Goal: Check status

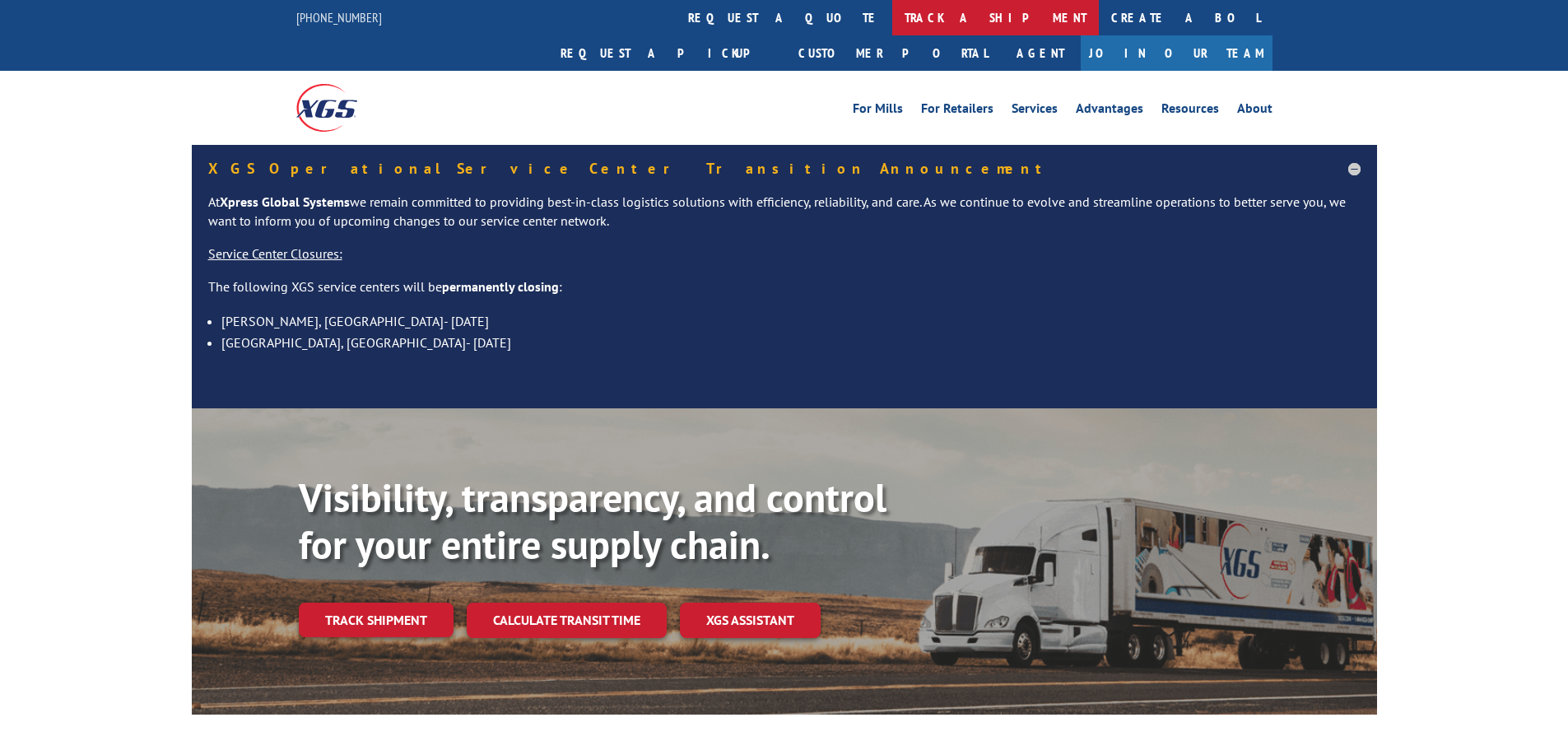
click at [892, 20] on link "track a shipment" at bounding box center [996, 18] width 207 height 36
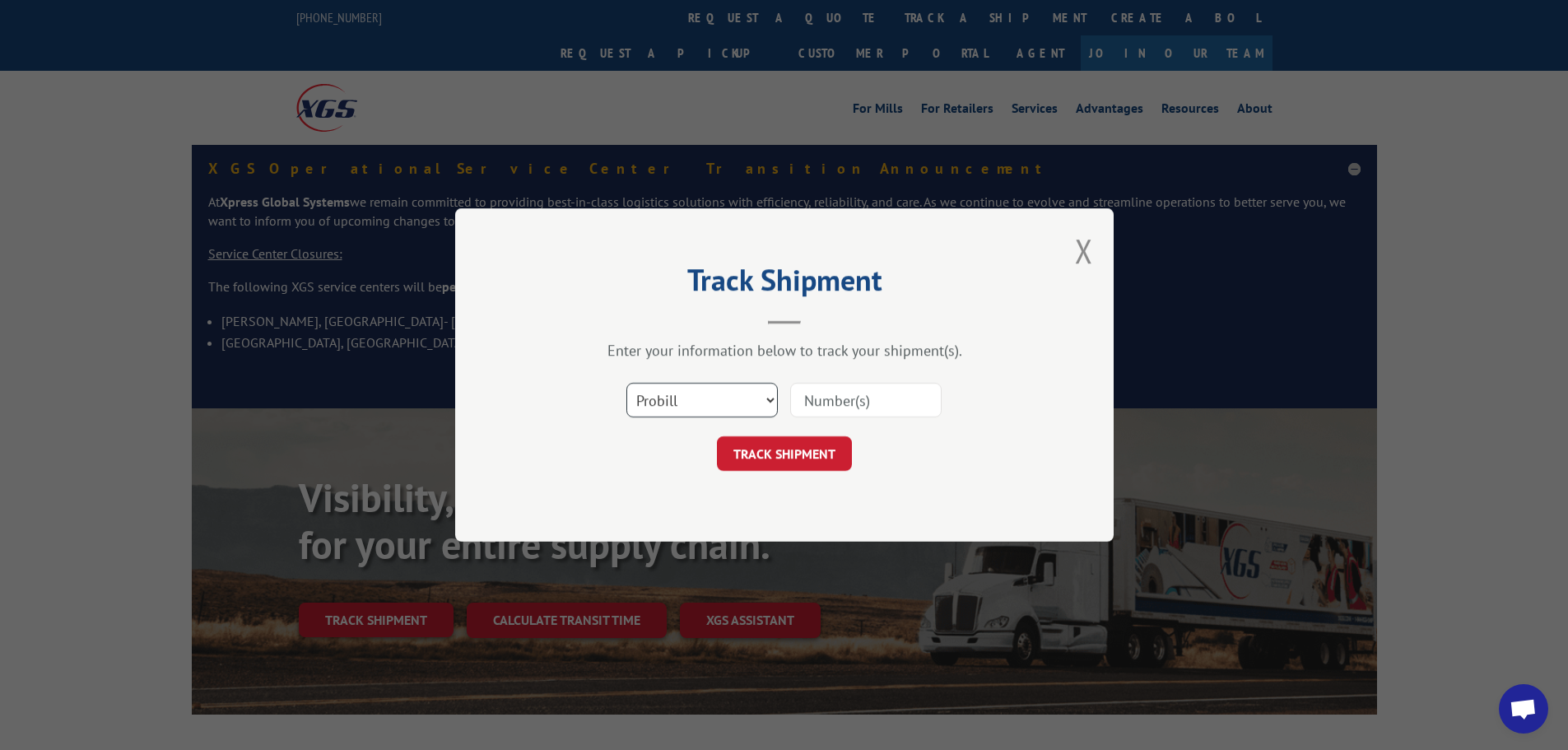
drag, startPoint x: 699, startPoint y: 405, endPoint x: 699, endPoint y: 415, distance: 10.0
click at [699, 405] on select "Select category... Probill BOL PO" at bounding box center [702, 400] width 152 height 35
select select "bol"
click at [627, 383] on select "Select category... Probill BOL PO" at bounding box center [702, 400] width 152 height 35
click at [857, 384] on input at bounding box center [866, 400] width 152 height 35
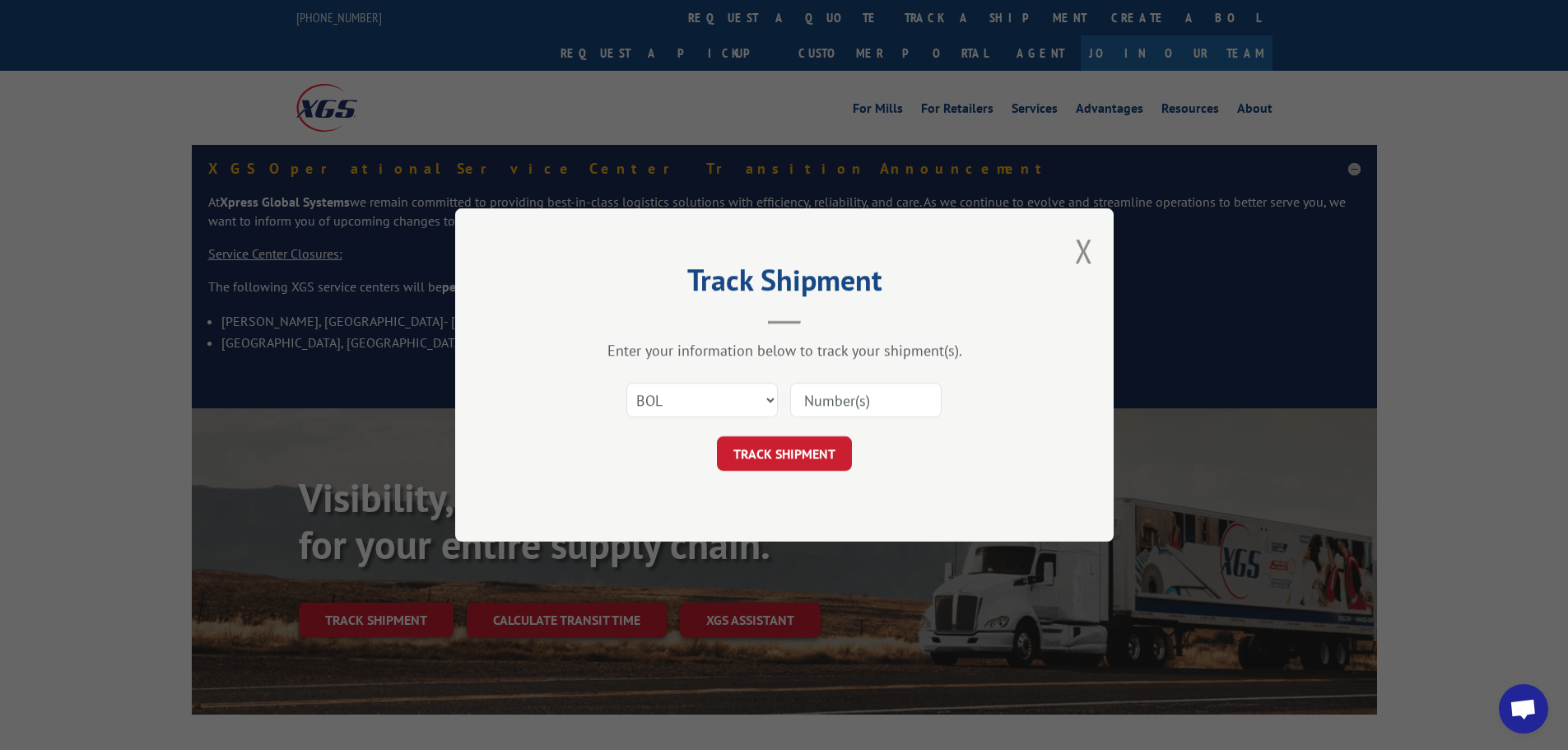
paste input "6100042580"
type input "6100042580"
click at [778, 454] on button "TRACK SHIPMENT" at bounding box center [784, 454] width 135 height 35
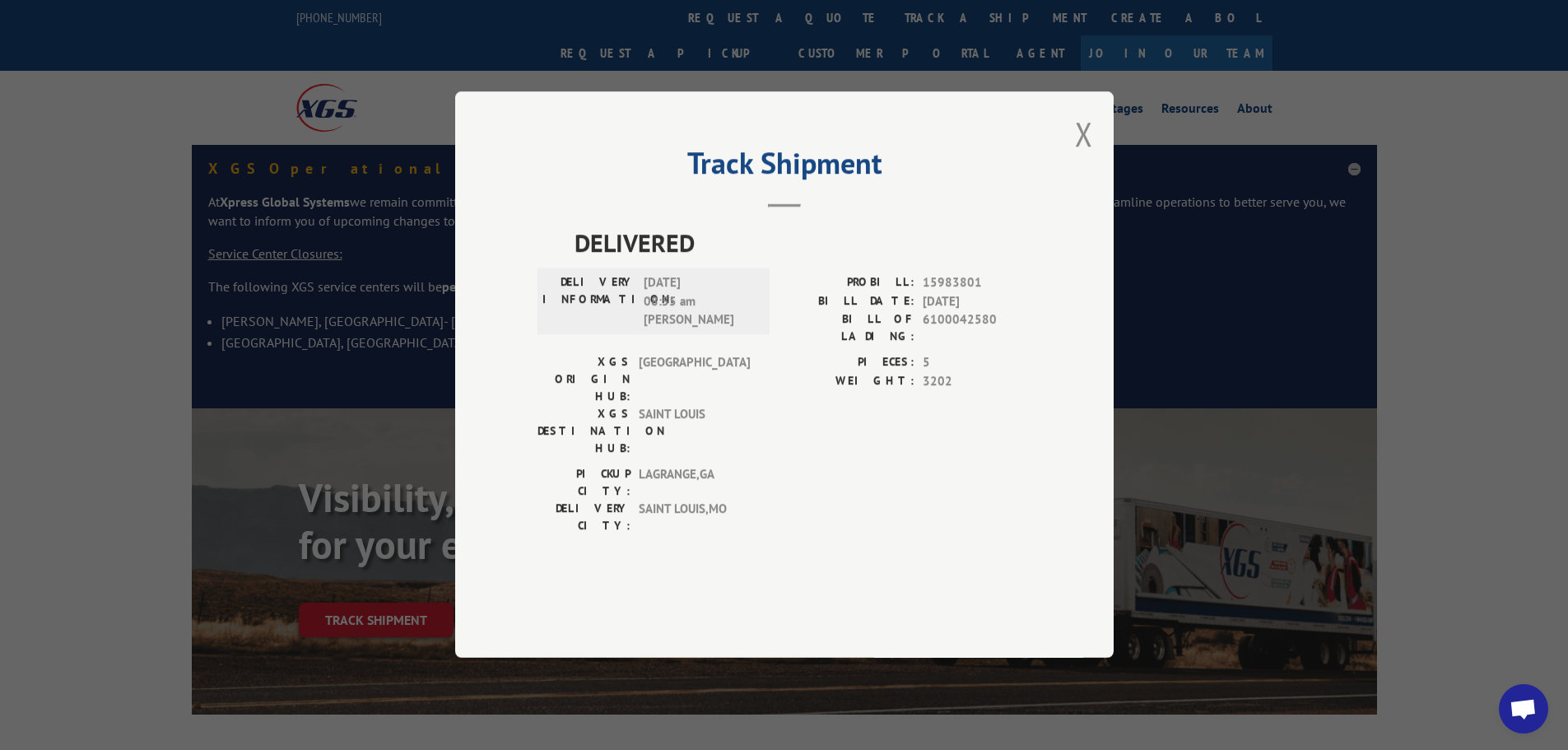
click at [1073, 178] on div "Track Shipment DELIVERED DELIVERY INFORMATION: [DATE] 08:55 am [PERSON_NAME]: 1…" at bounding box center [784, 375] width 659 height 567
